Goal: Navigation & Orientation: Find specific page/section

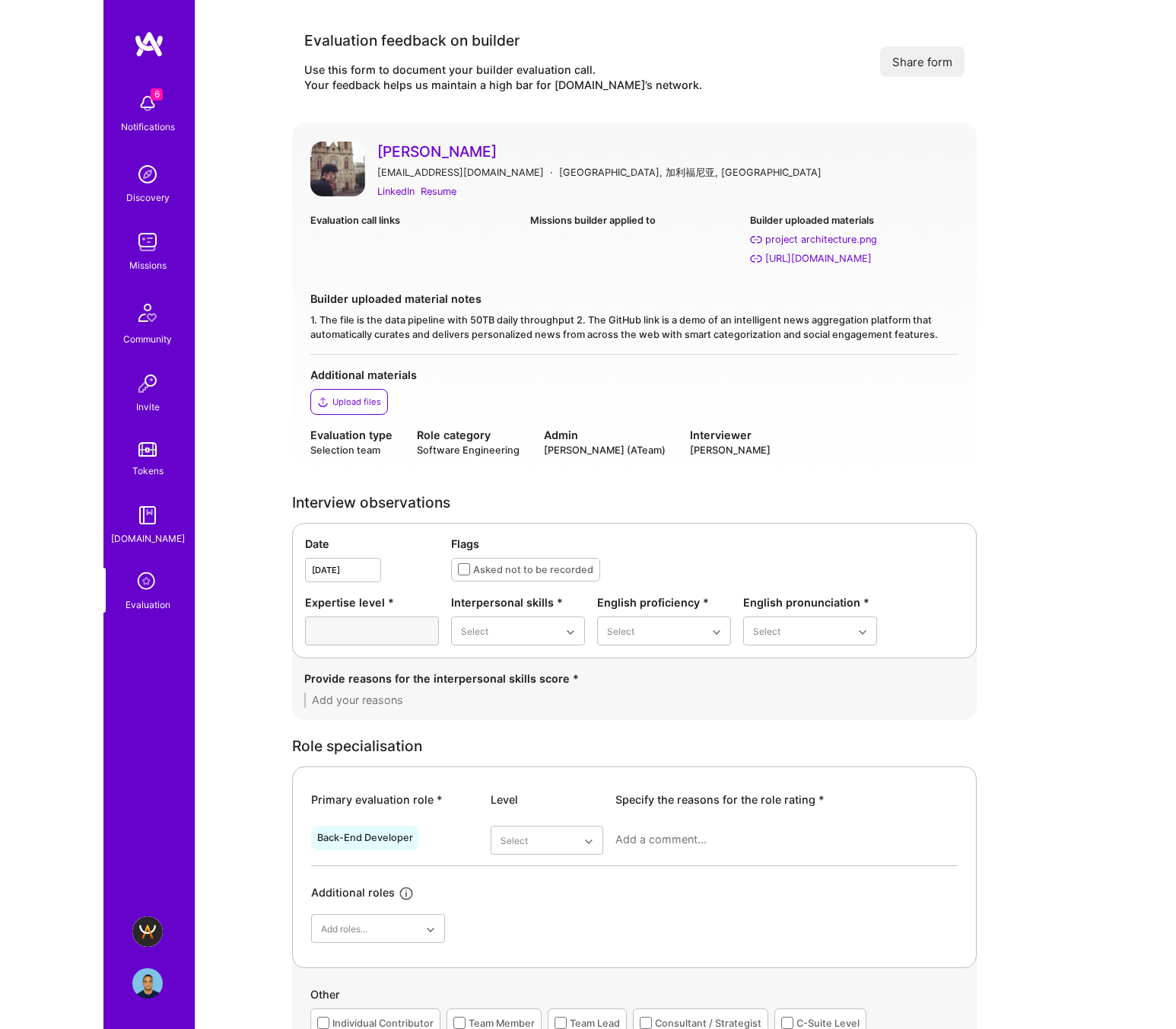
scroll to position [1130, 0]
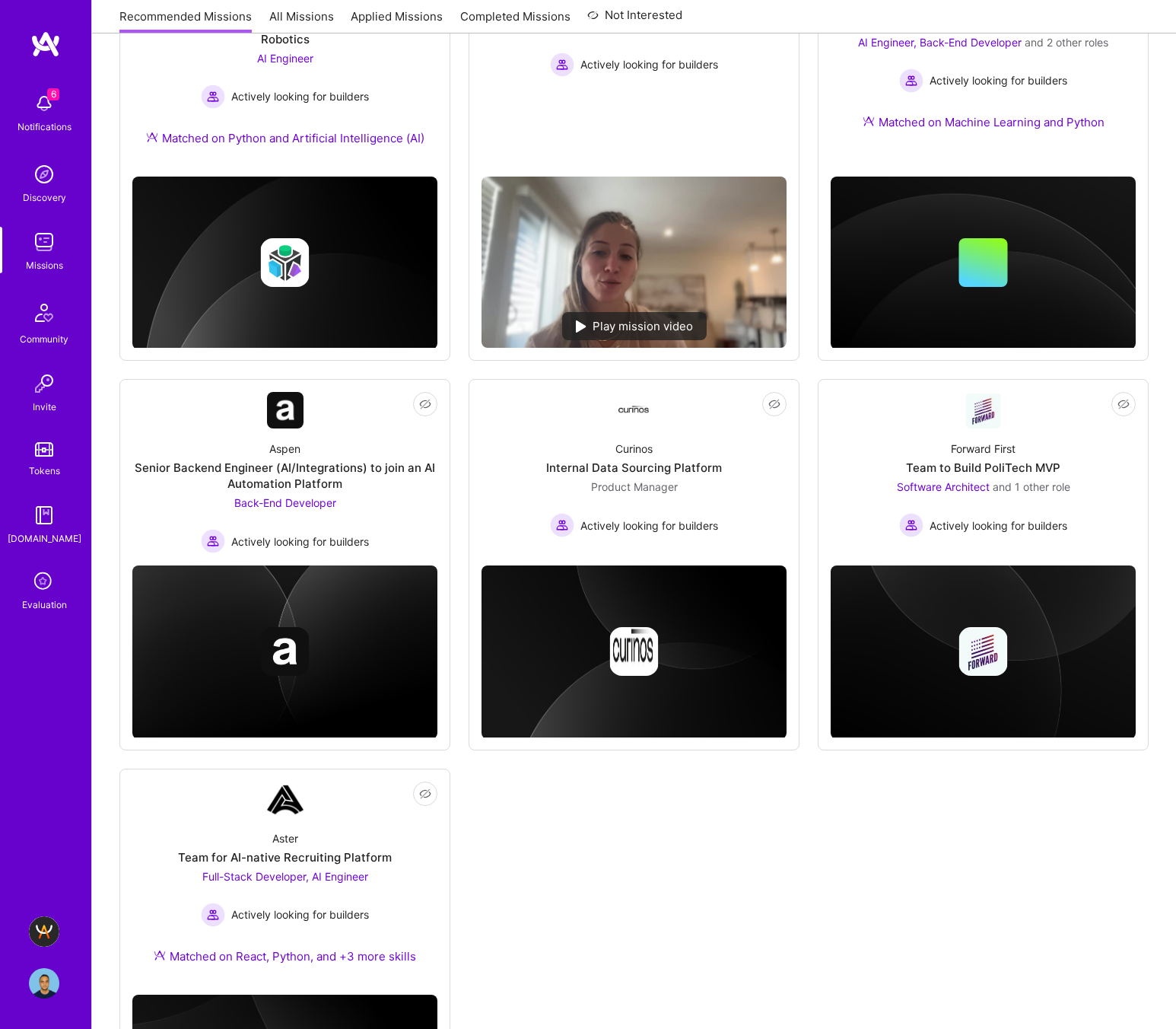
scroll to position [844, 0]
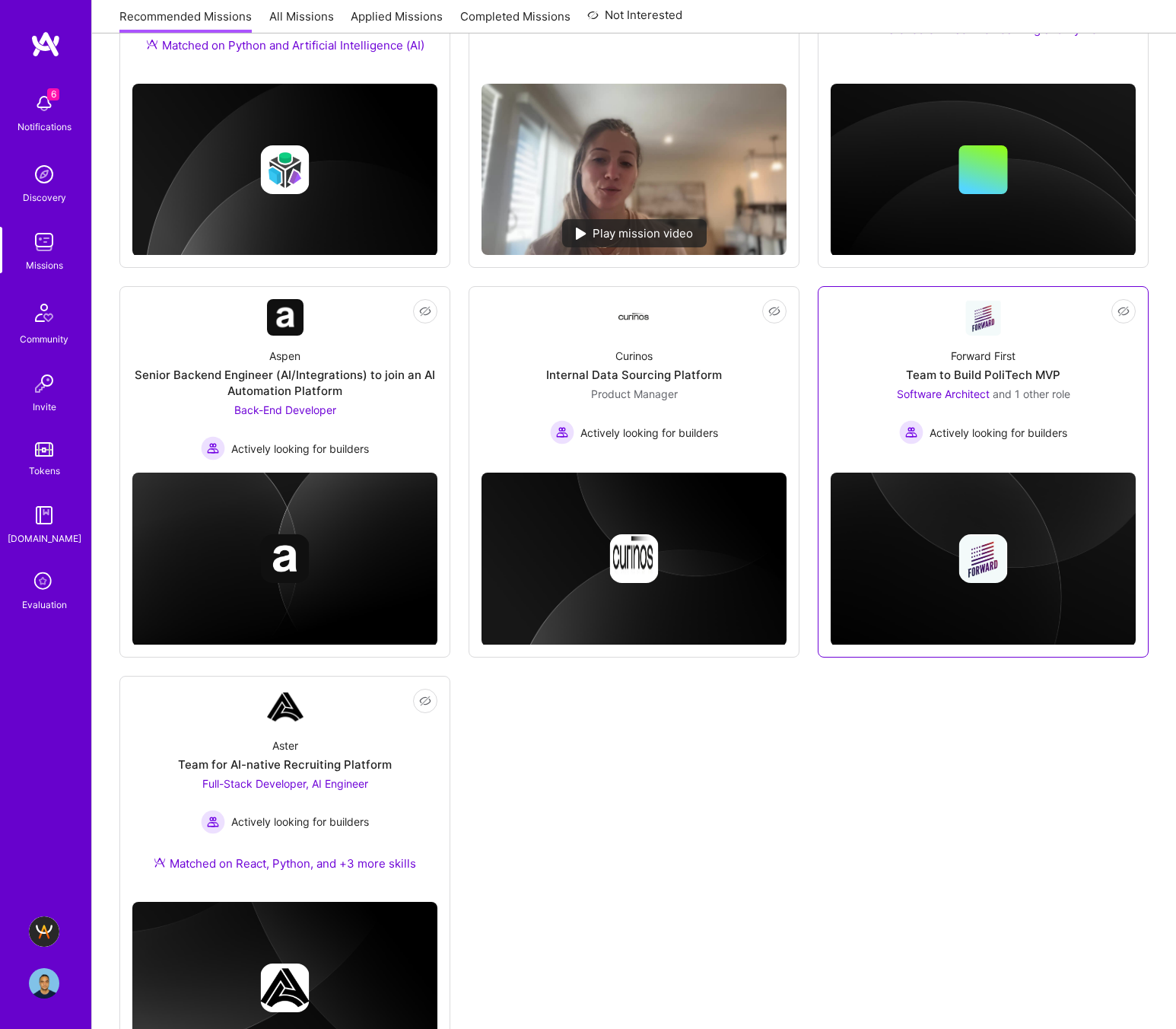
click at [968, 378] on div "Team to Build PoliTech MVP" at bounding box center [983, 375] width 155 height 16
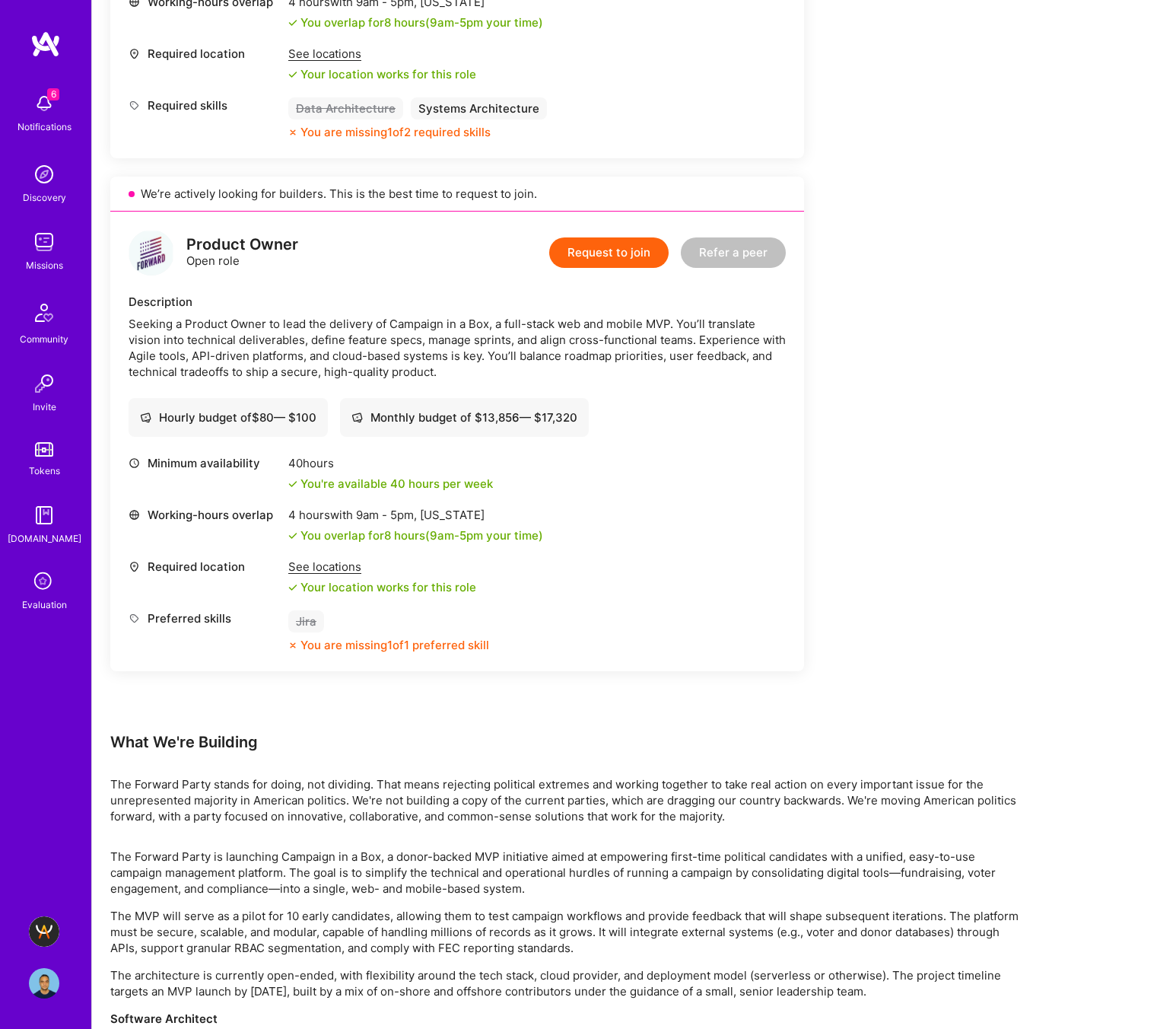
scroll to position [1153, 0]
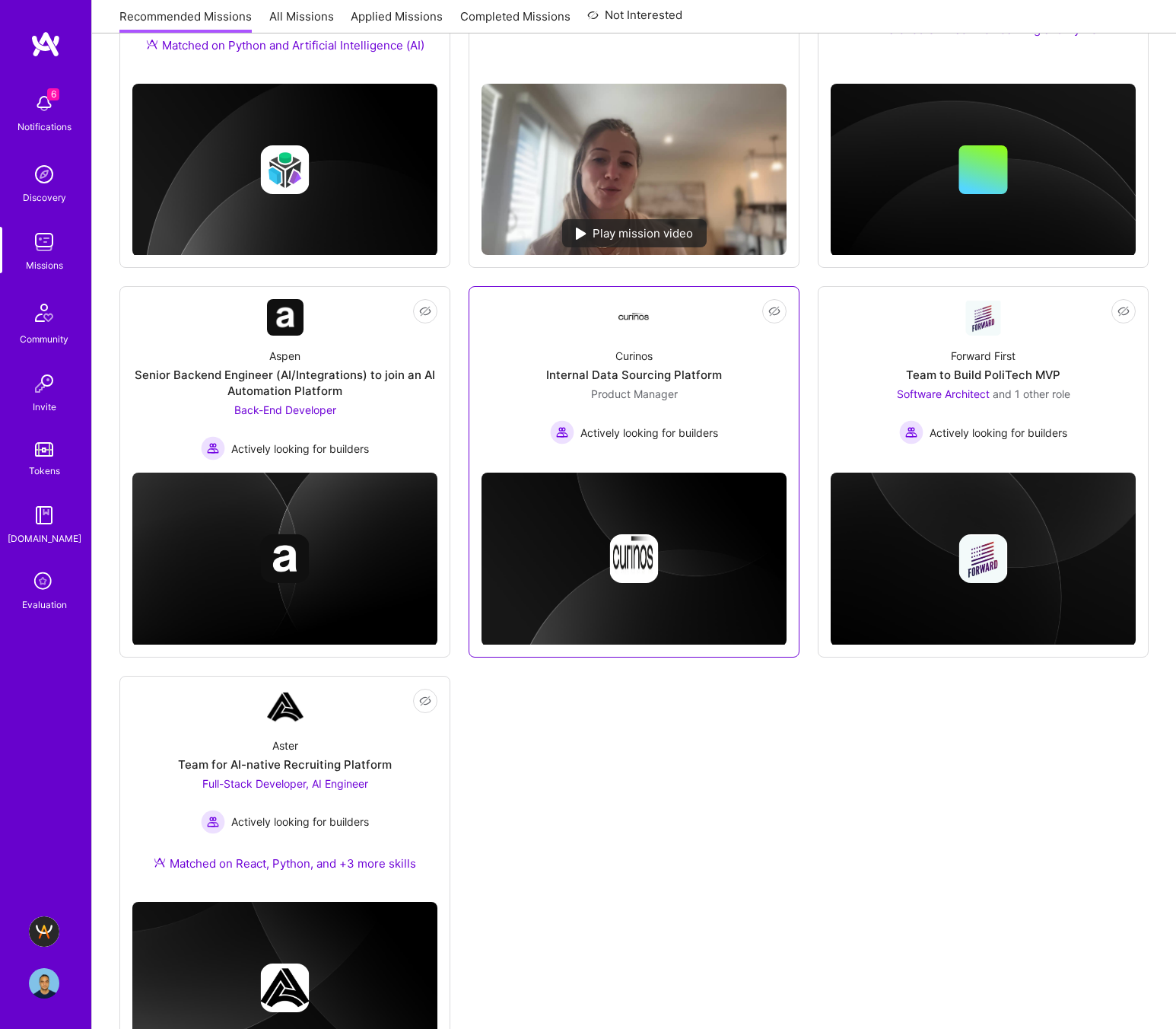
scroll to position [937, 0]
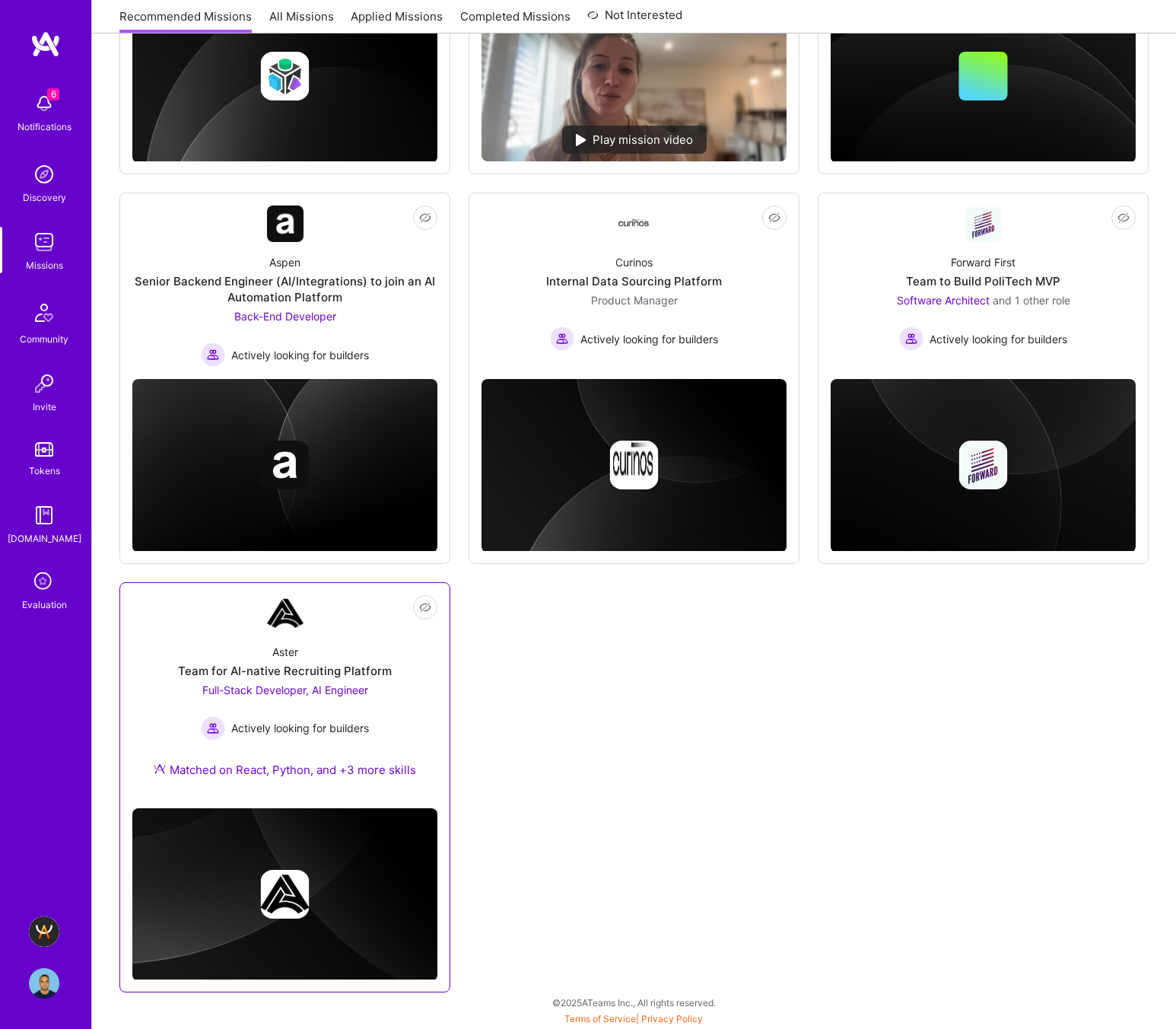
click at [309, 657] on div "Aster Team for AI-native Recruiting Platform Full-Stack Developer, AI Engineer …" at bounding box center [285, 714] width 305 height 164
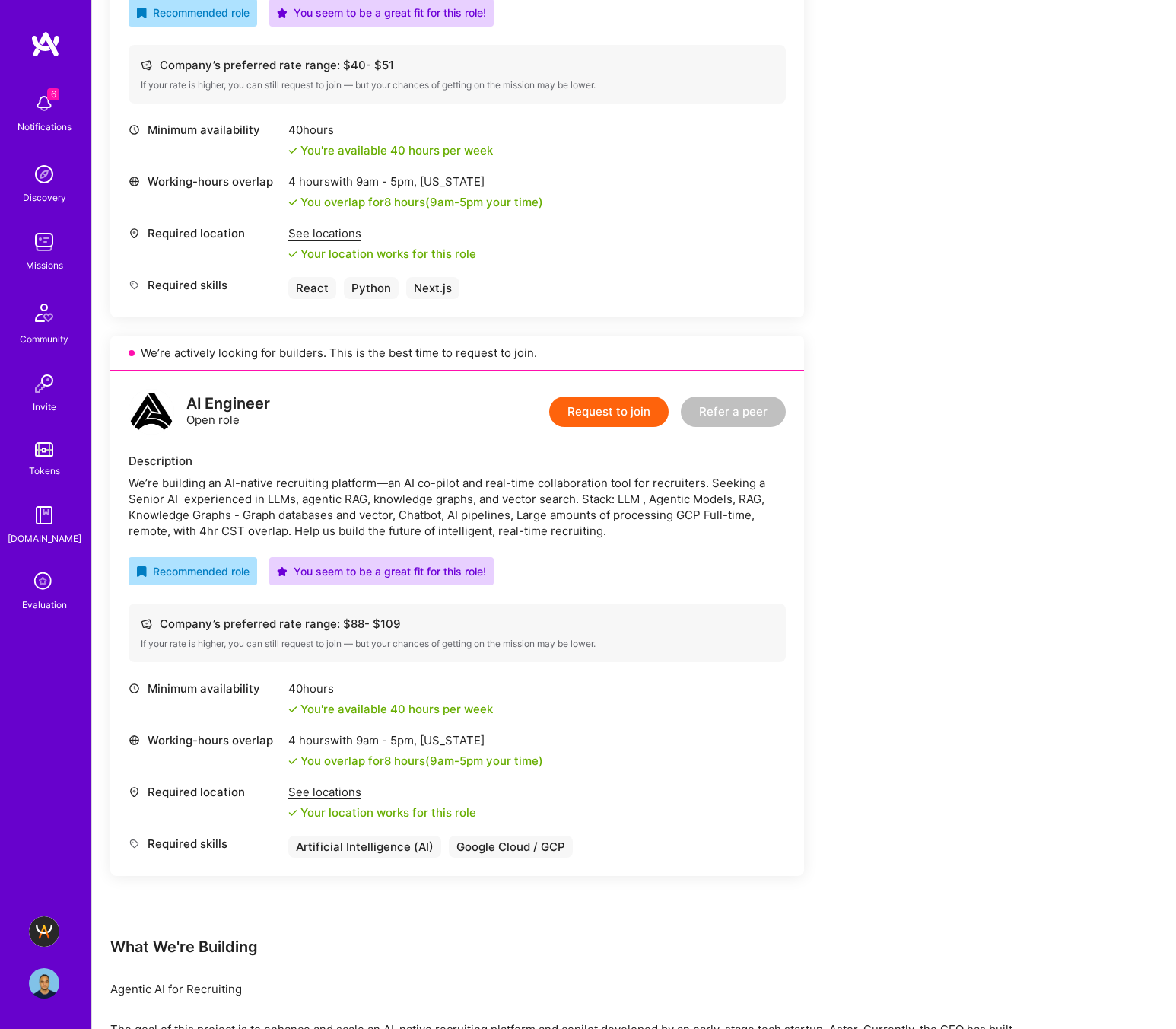
scroll to position [679, 0]
